Goal: Information Seeking & Learning: Understand process/instructions

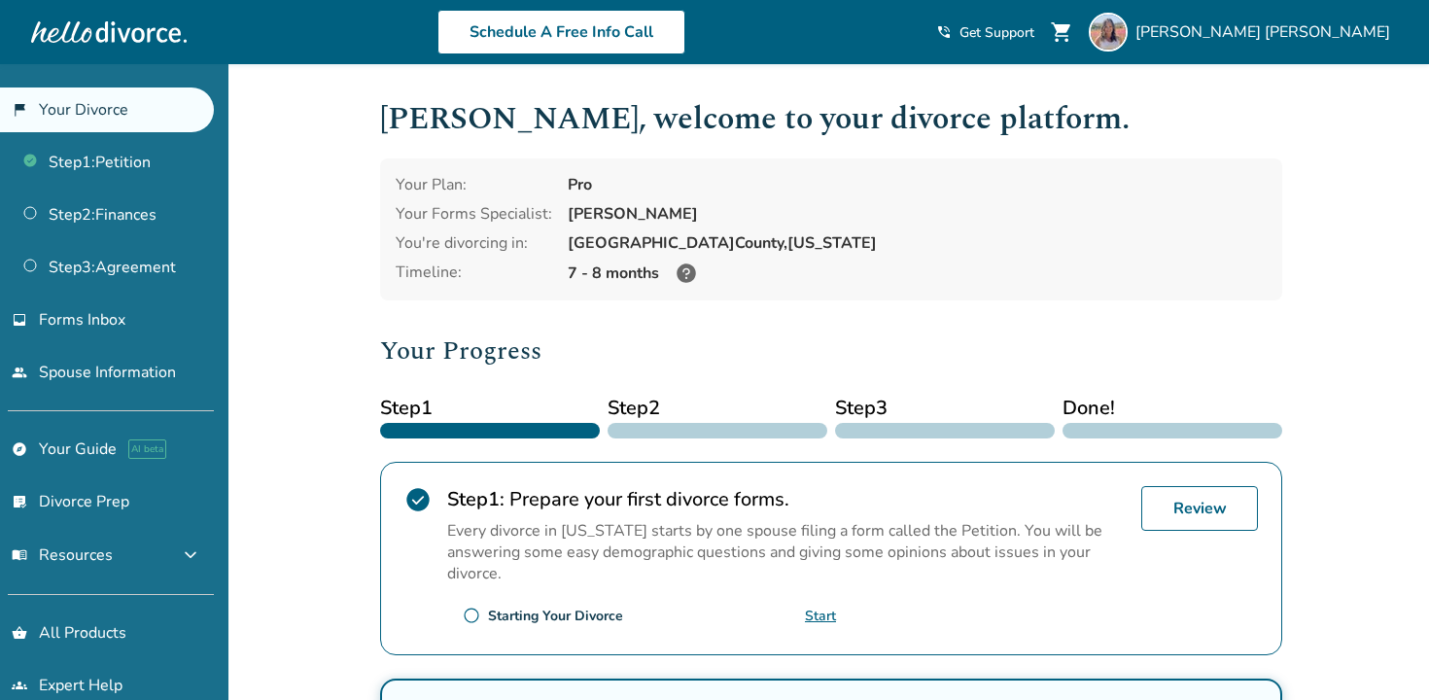
click at [684, 271] on icon at bounding box center [686, 273] width 23 height 23
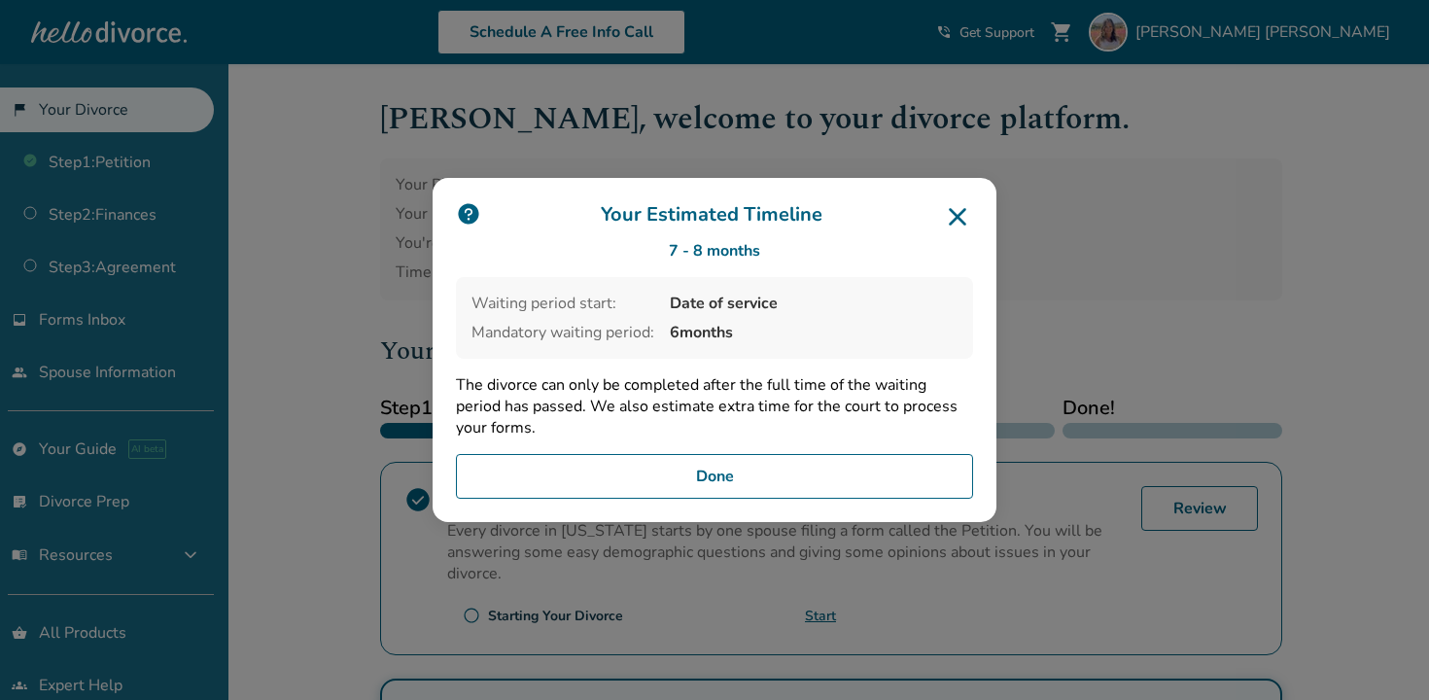
click at [952, 221] on icon at bounding box center [957, 216] width 31 height 31
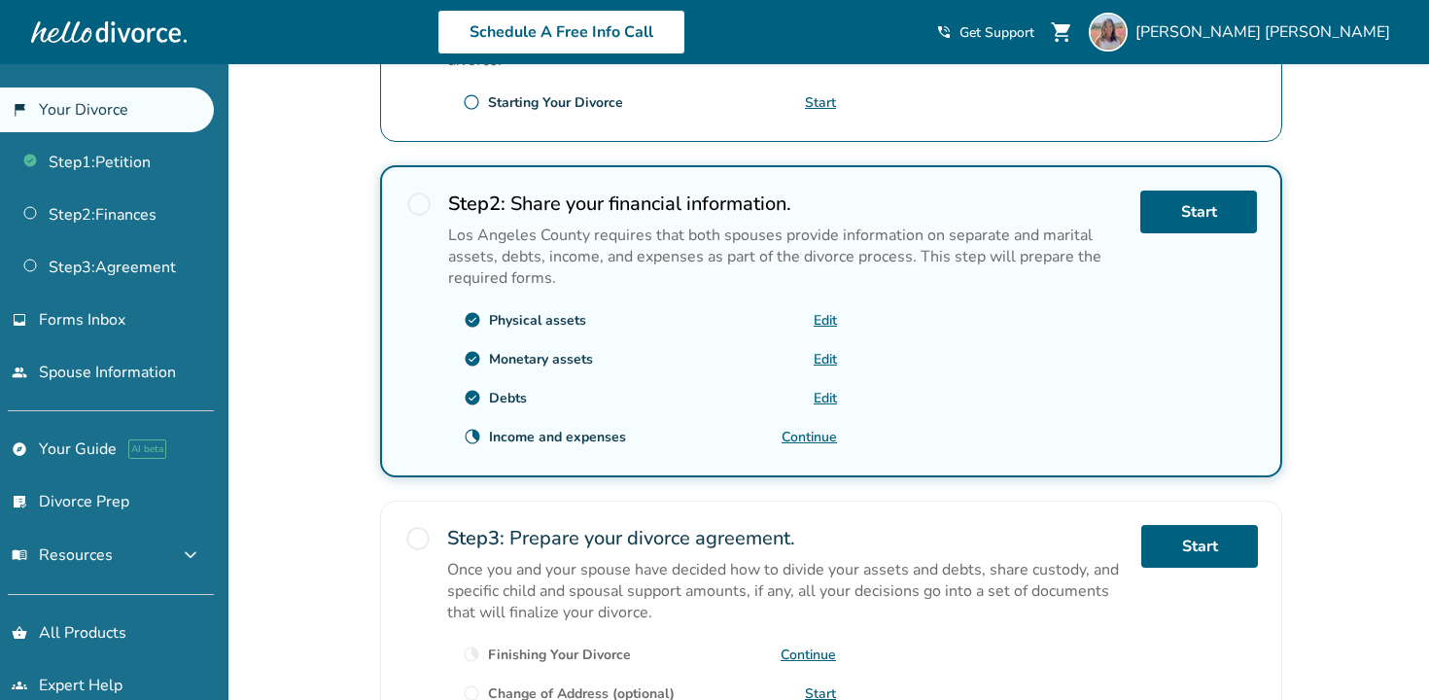
scroll to position [509, 0]
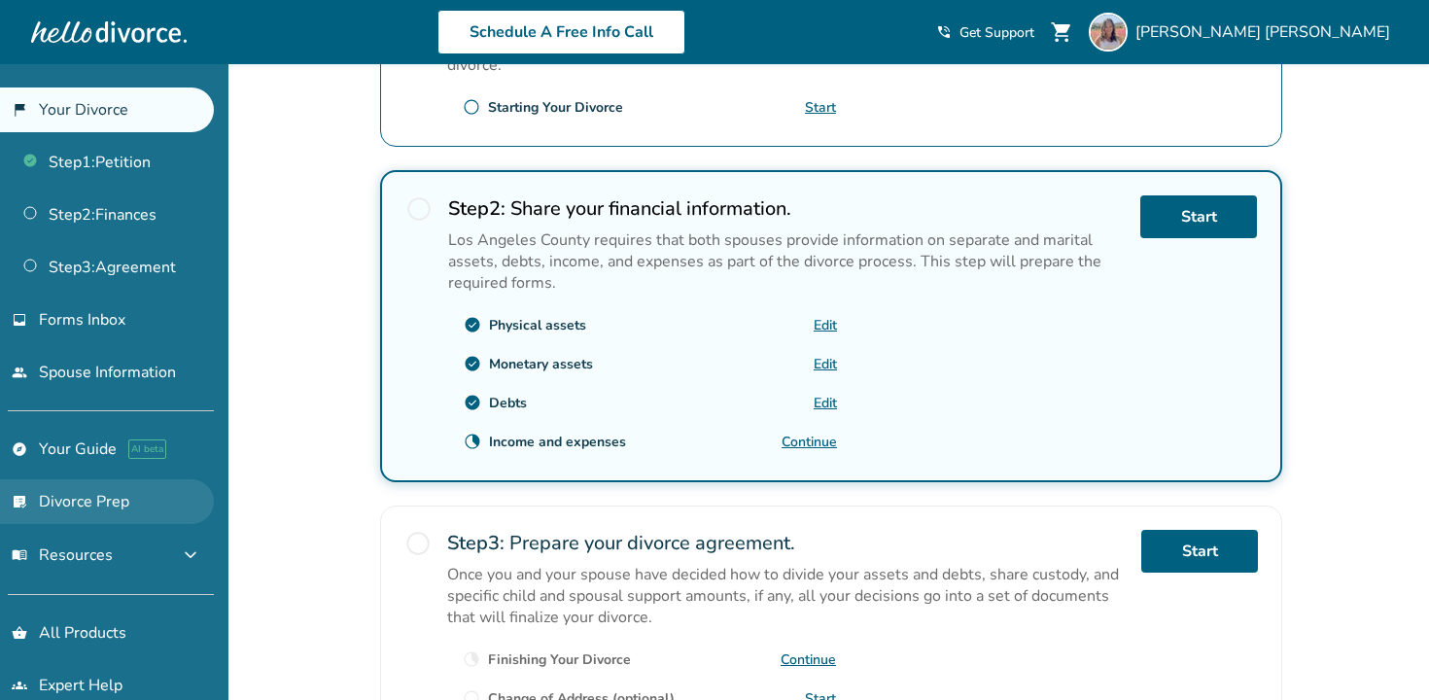
click at [129, 492] on link "list_alt_check Divorce Prep" at bounding box center [107, 501] width 214 height 45
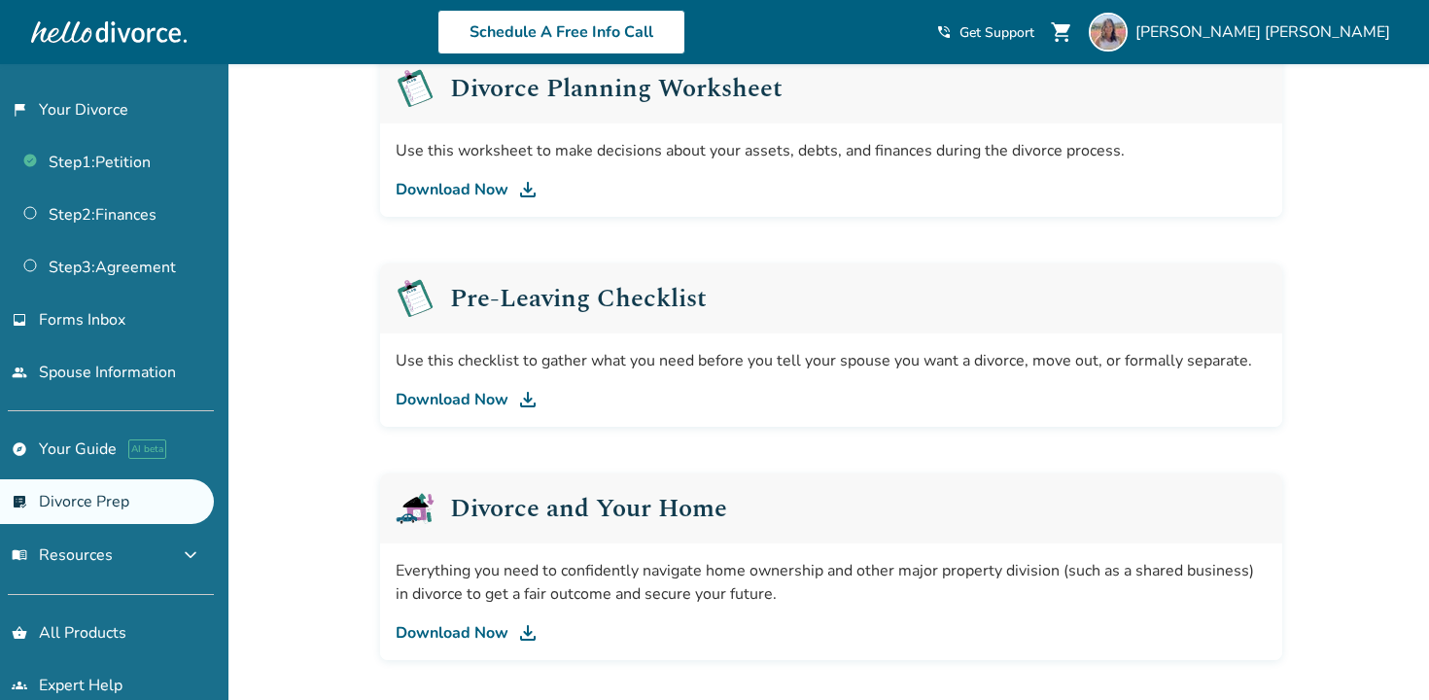
scroll to position [357, 0]
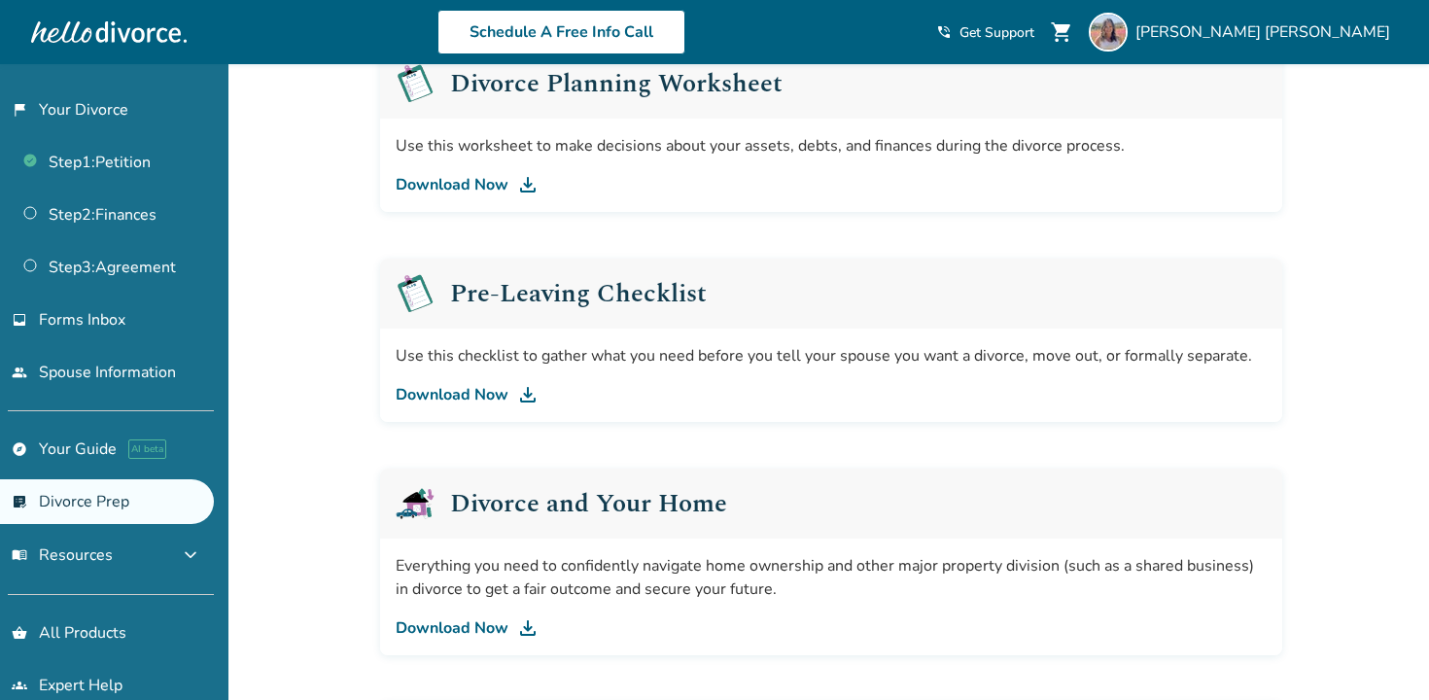
click at [556, 305] on h2 "Pre-Leaving Checklist" at bounding box center [578, 293] width 257 height 25
click at [526, 393] on img at bounding box center [527, 394] width 23 height 23
